Goal: Transaction & Acquisition: Purchase product/service

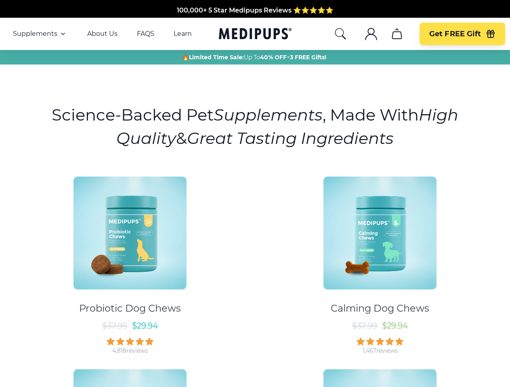
click at [255, 194] on div "Probiotic Dog Chews $ 37.99 $ 29.94 4,818 reviews Calming Dog Chews $ 37.99 $ 2…" at bounding box center [255, 359] width 500 height 379
click at [40, 34] on span "Supplements" at bounding box center [35, 34] width 44 height 8
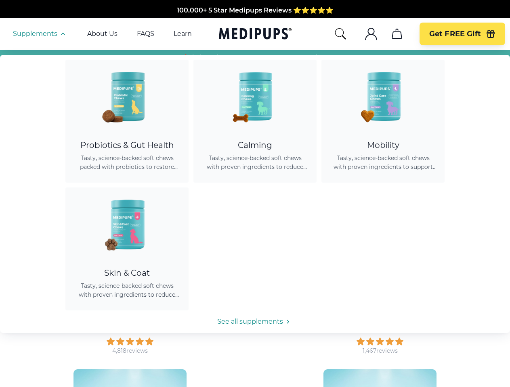
click at [62, 34] on icon "button" at bounding box center [63, 34] width 10 height 10
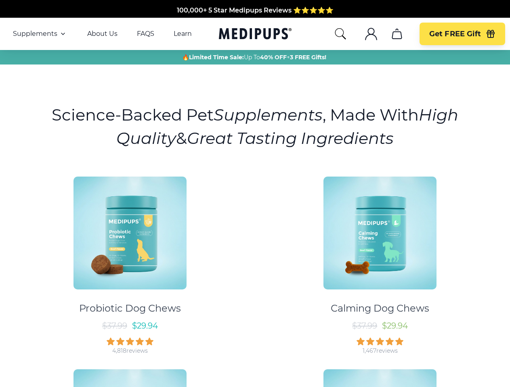
click at [340, 34] on icon "search" at bounding box center [340, 33] width 13 height 13
click at [371, 34] on icon ".cls-1{fill:none;stroke:currentColor;stroke-miterlimit:10;stroke-width:1.5px;}" at bounding box center [370, 33] width 13 height 13
click at [396, 34] on icon "cart" at bounding box center [396, 33] width 13 height 13
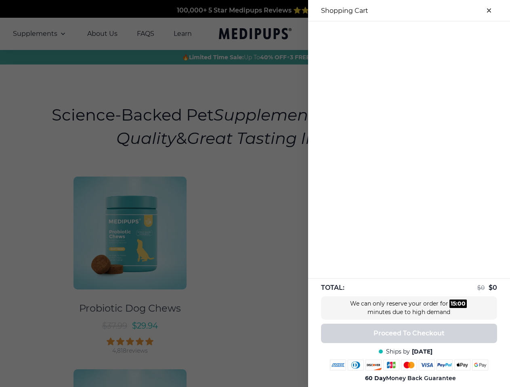
click at [396, 34] on div at bounding box center [255, 193] width 510 height 387
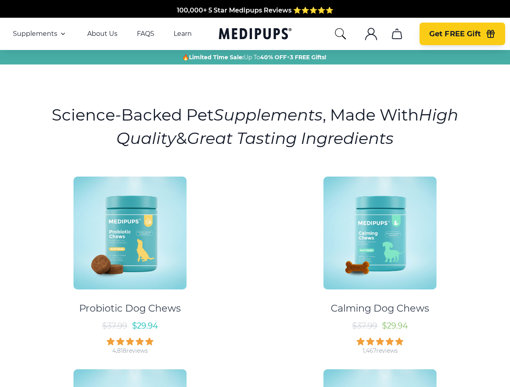
click at [462, 34] on span "Get FREE Gift" at bounding box center [455, 33] width 52 height 9
